Goal: Check status: Check status

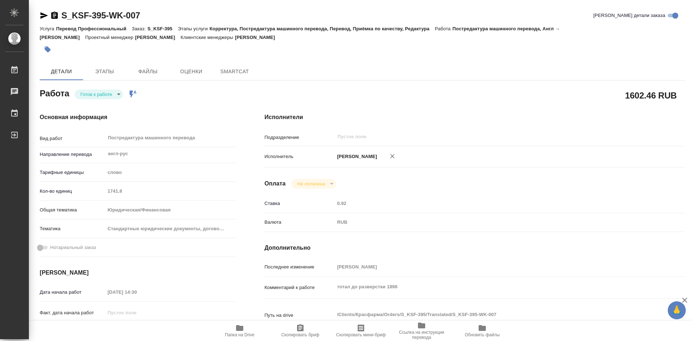
type textarea "x"
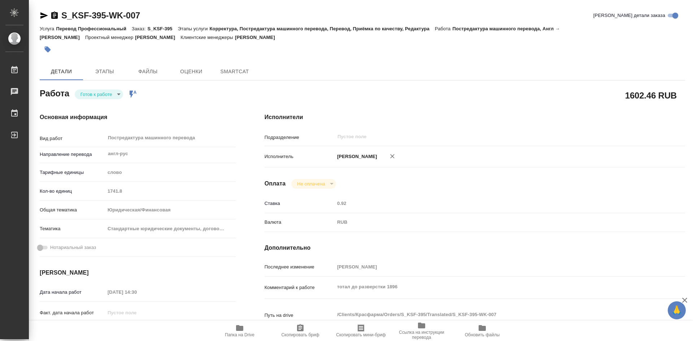
type textarea "x"
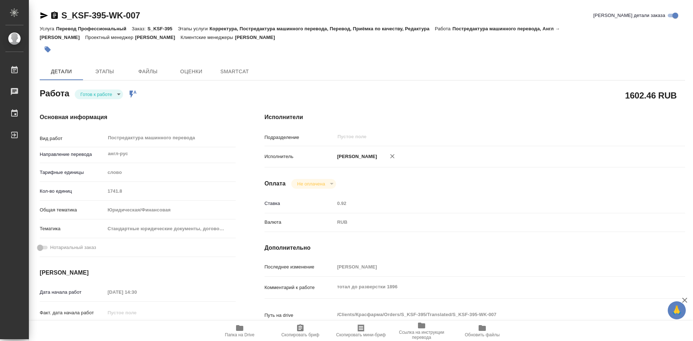
type textarea "x"
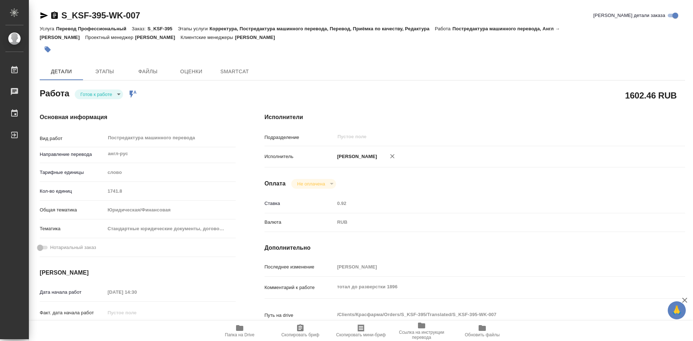
type textarea "x"
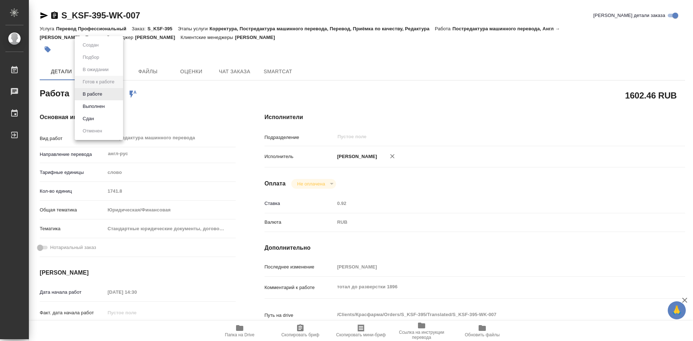
type textarea "x"
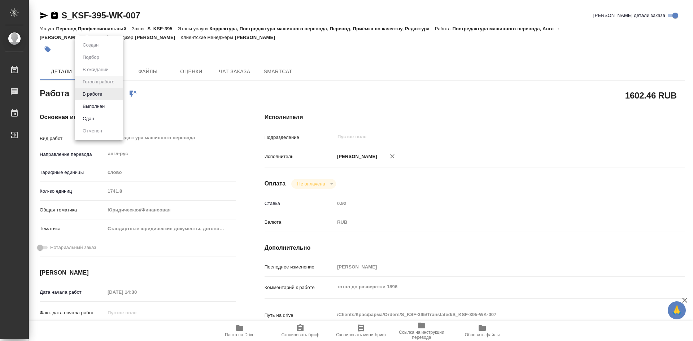
click at [120, 94] on body "🙏 .cls-1 fill:#fff; AWATERA [PERSON_NAME] Чаты График Выйти S_KSF-395-WK-007 Кр…" at bounding box center [346, 170] width 693 height 341
click at [100, 94] on button "В работе" at bounding box center [93, 94] width 24 height 8
type textarea "x"
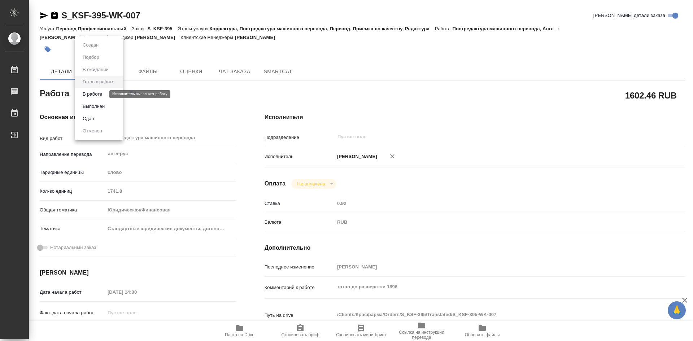
type textarea "x"
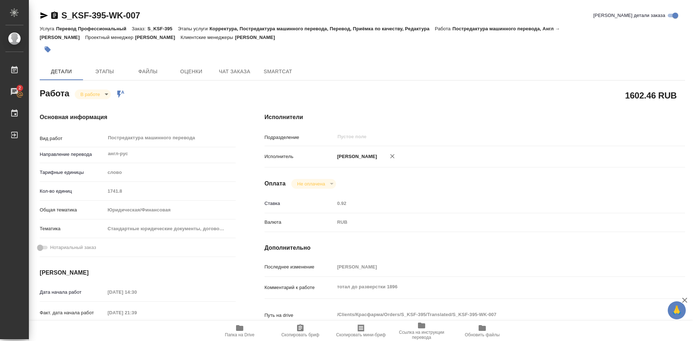
type textarea "x"
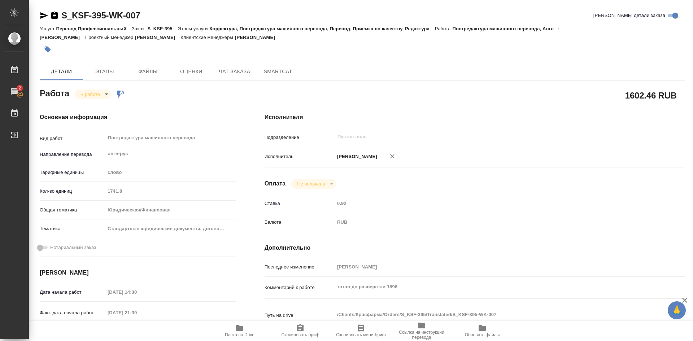
type textarea "x"
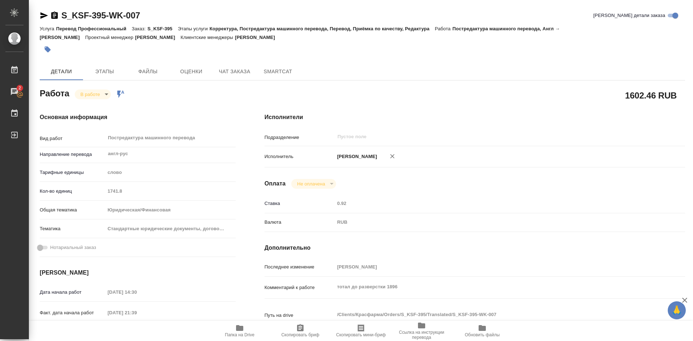
click at [106, 94] on body "🙏 .cls-1 fill:#fff; AWATERA [PERSON_NAME] 2 Чаты График Выйти S_KSF-395-WK-007 …" at bounding box center [346, 170] width 693 height 341
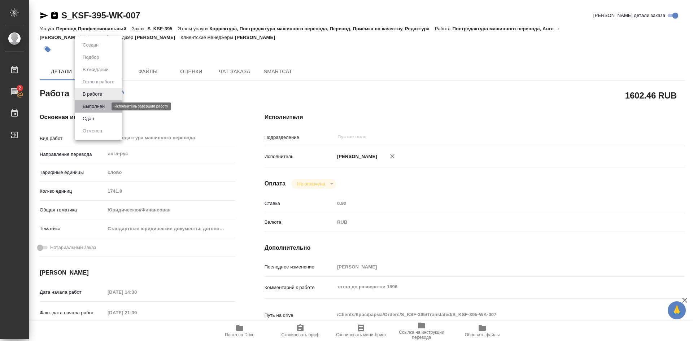
click at [100, 108] on button "Выполнен" at bounding box center [94, 107] width 26 height 8
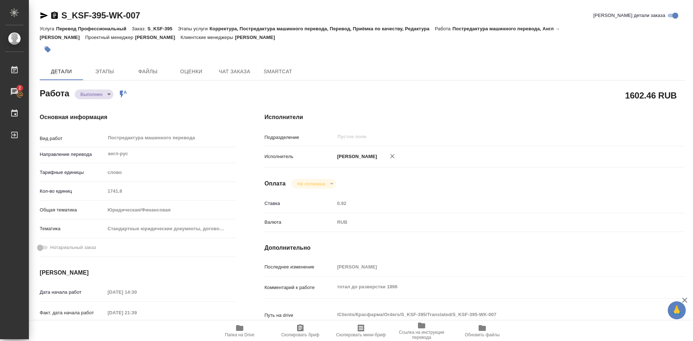
type textarea "x"
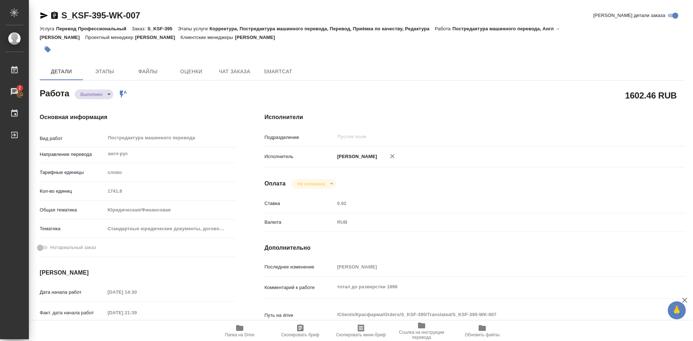
type textarea "x"
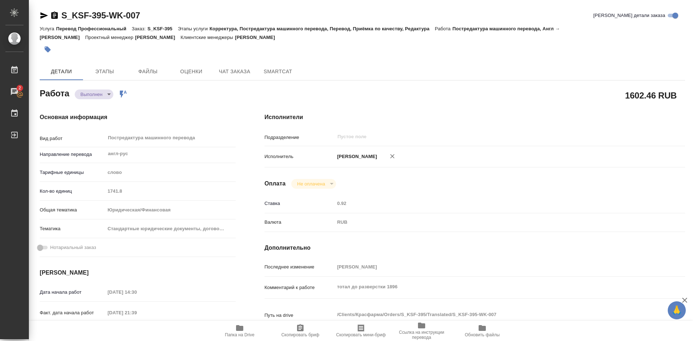
type textarea "x"
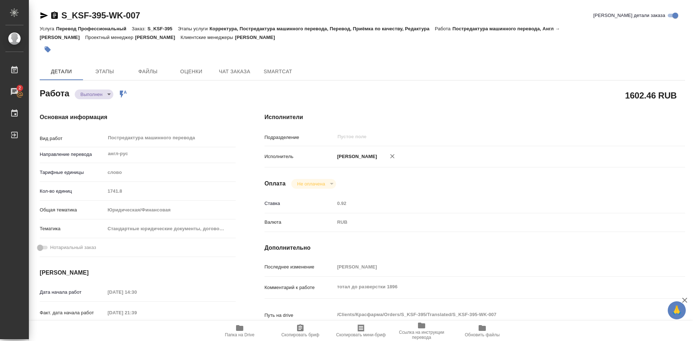
click at [243, 330] on icon "button" at bounding box center [239, 328] width 7 height 6
